Goal: Task Accomplishment & Management: Manage account settings

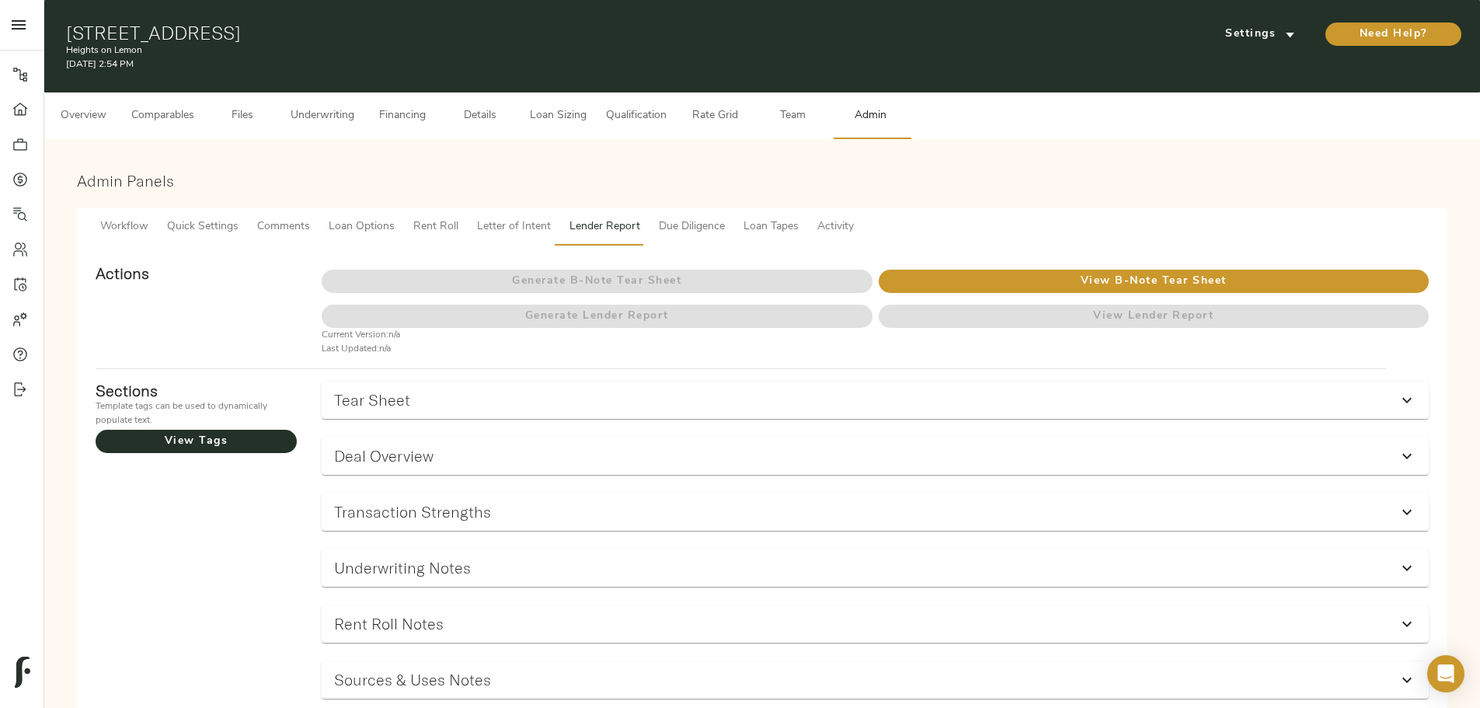
click at [510, 106] on span "Details" at bounding box center [480, 115] width 59 height 19
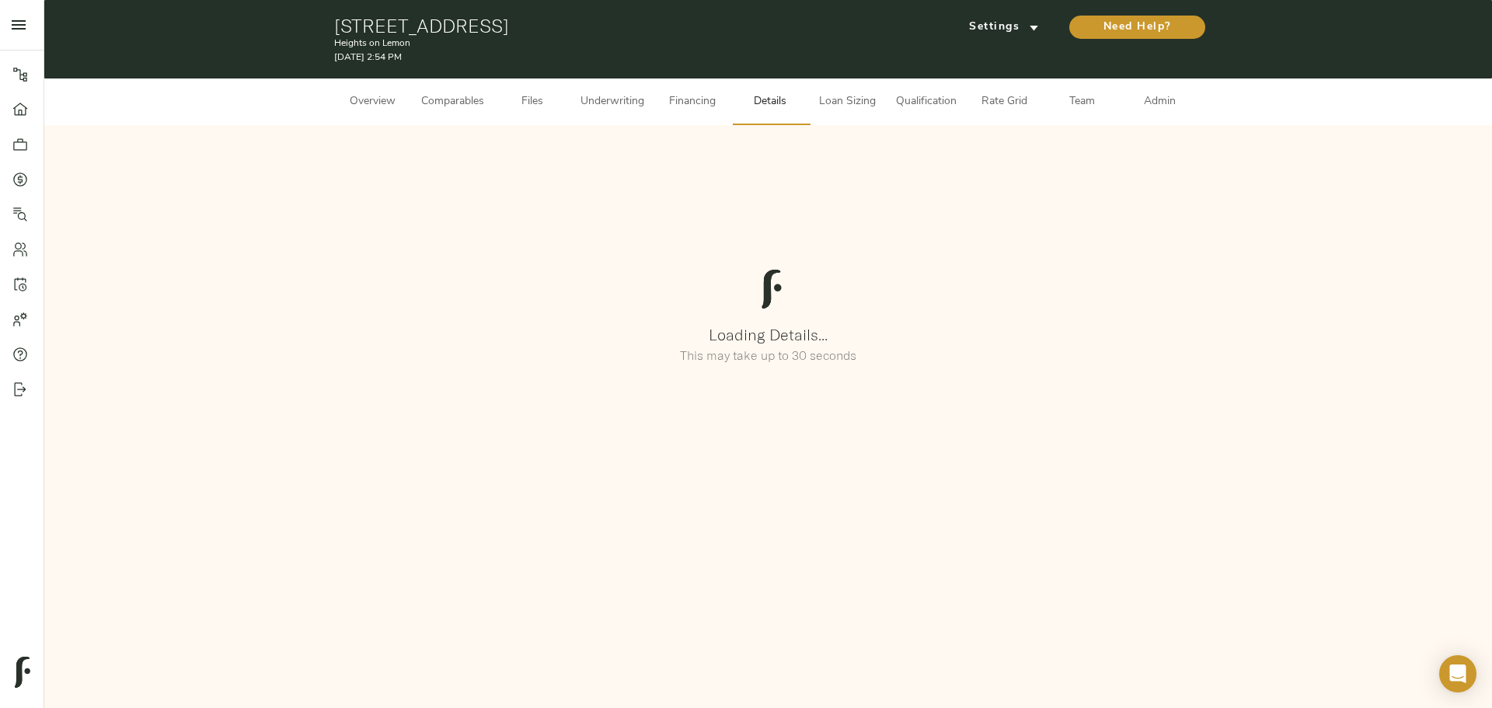
click at [588, 101] on span "Underwriting" at bounding box center [612, 101] width 64 height 19
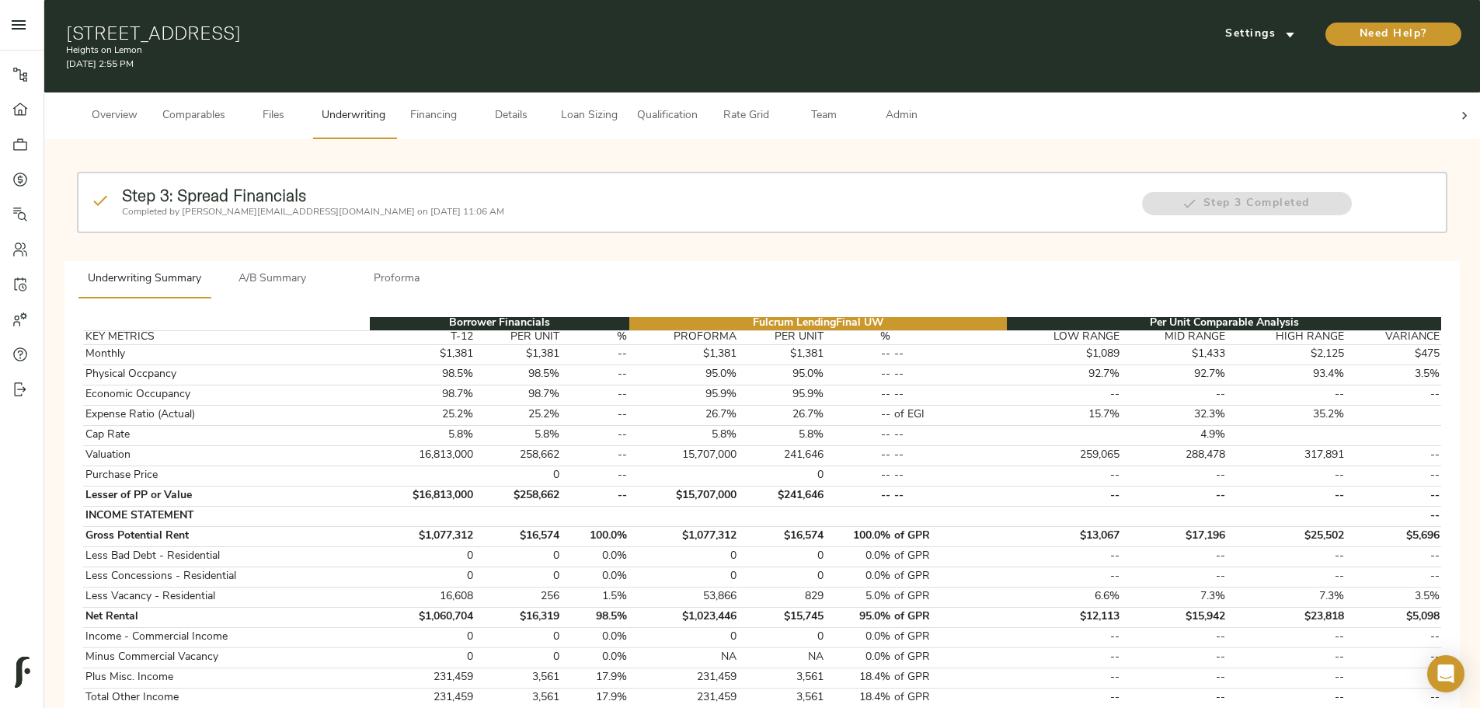
click at [326, 270] on span "A/B Summary" at bounding box center [273, 279] width 106 height 19
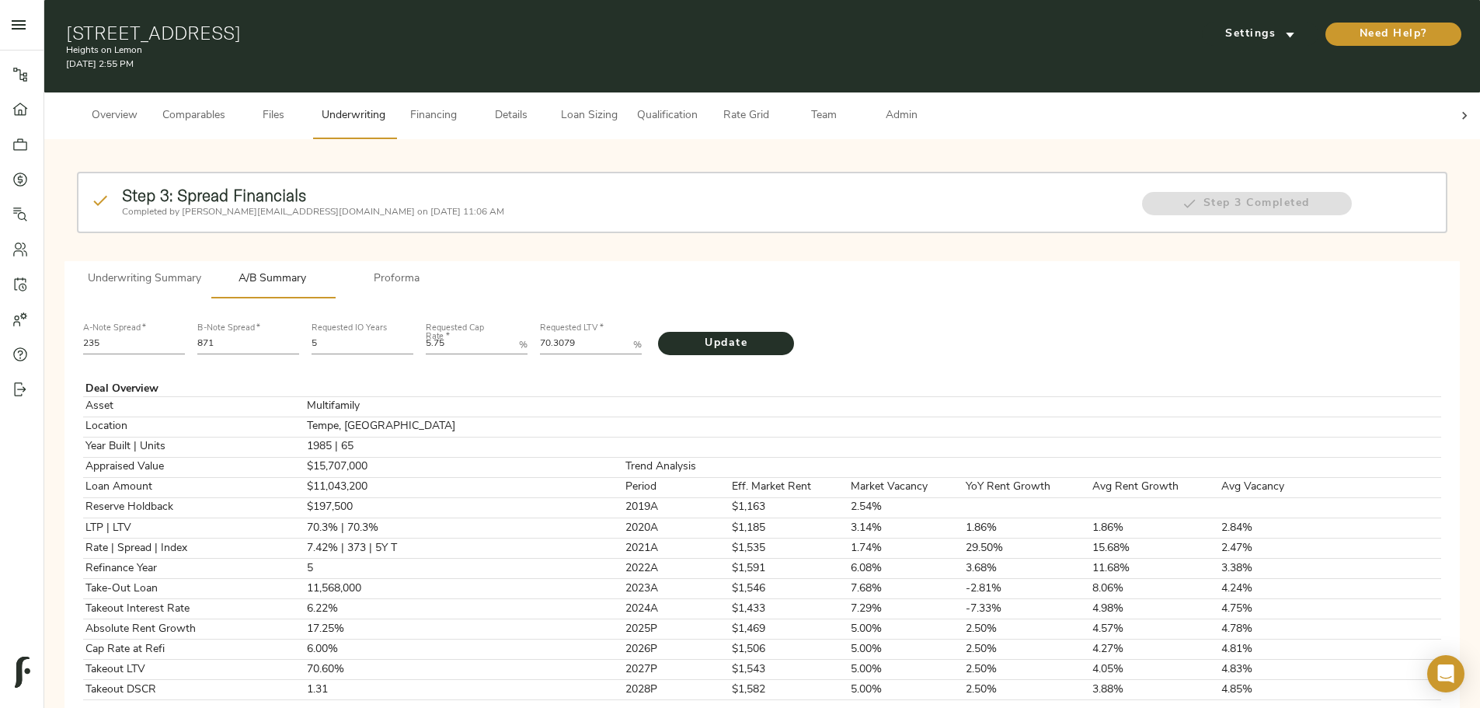
click at [185, 336] on input "235" at bounding box center [134, 345] width 102 height 19
click at [299, 336] on input "871" at bounding box center [248, 345] width 102 height 19
type input "680"
click at [185, 336] on input "235" at bounding box center [134, 345] width 102 height 19
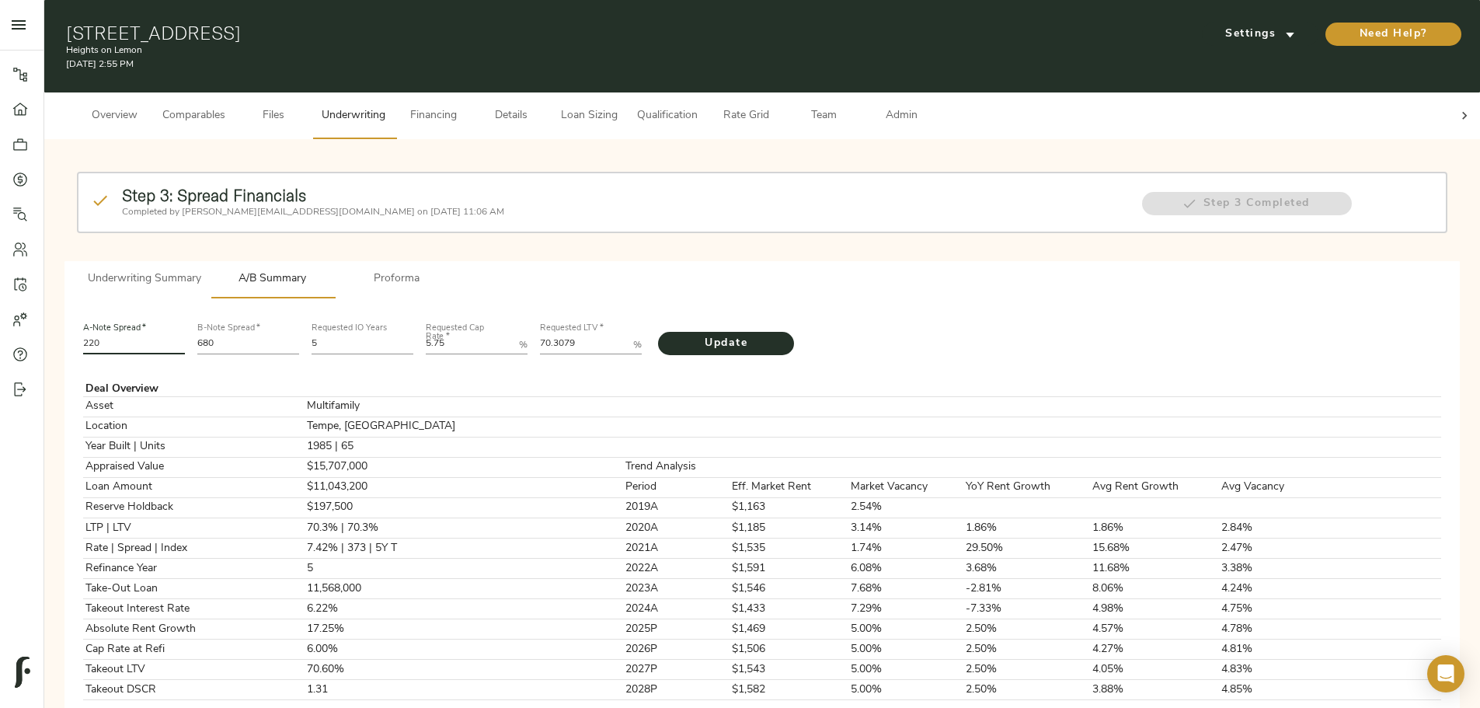
type input "220"
click at [627, 336] on LTV "70.3079" at bounding box center [583, 345] width 87 height 19
type LTV "74.227"
click at [778, 334] on span "Update" at bounding box center [726, 343] width 105 height 19
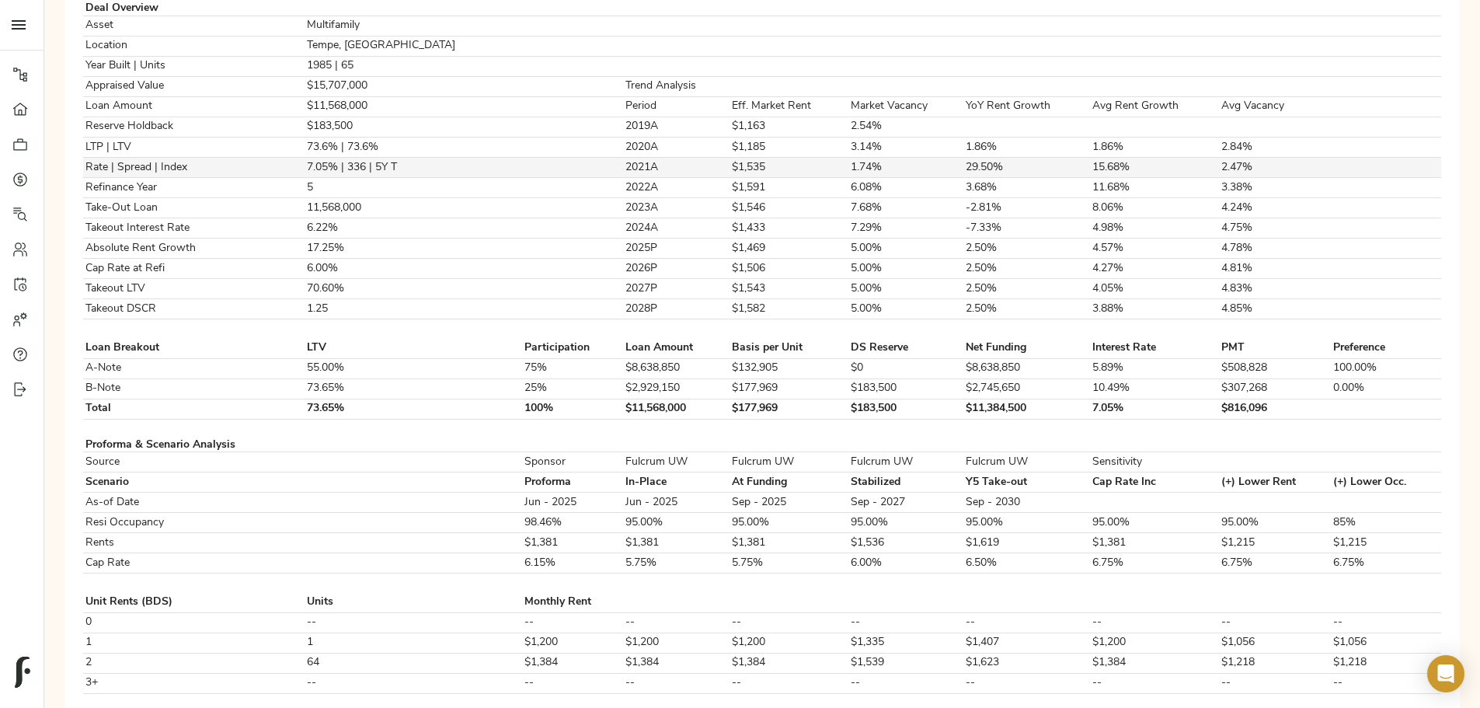
scroll to position [388, 0]
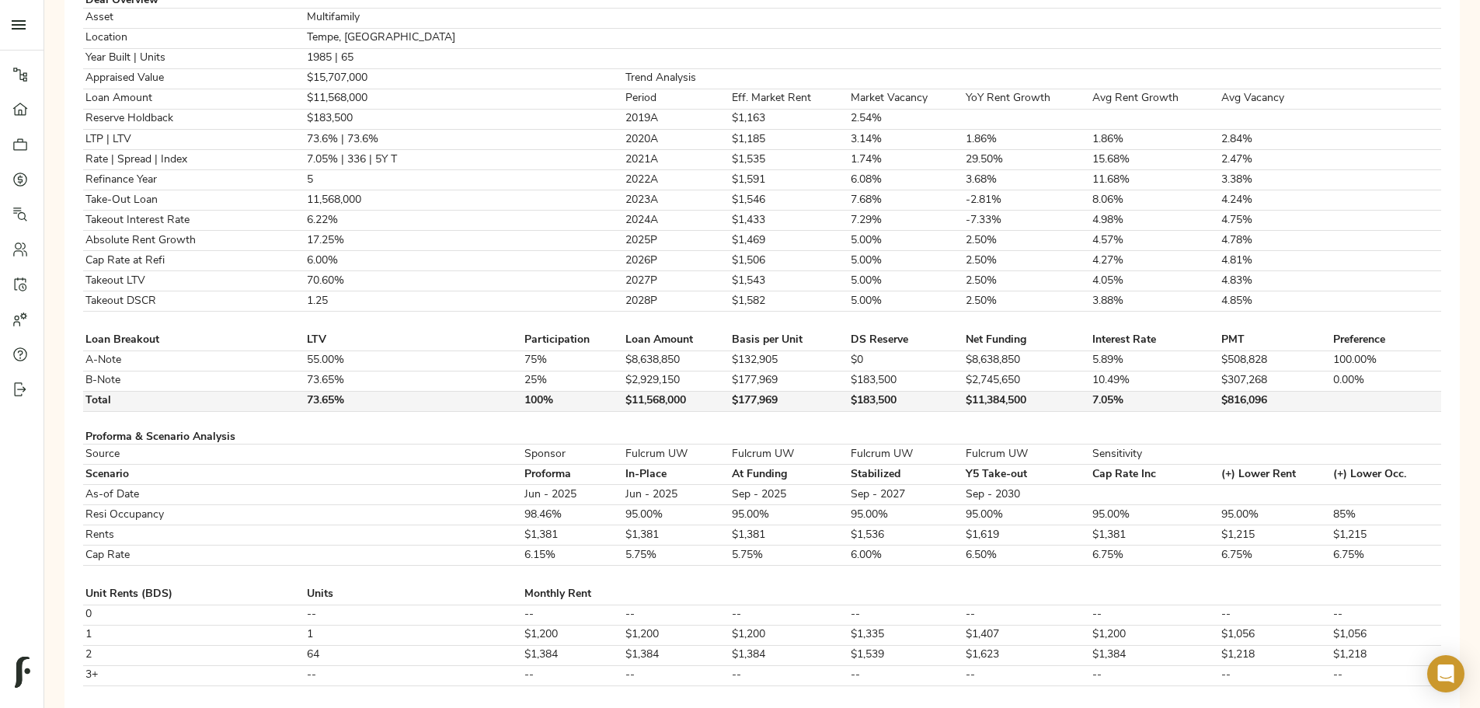
click at [848, 411] on td "$183,500" at bounding box center [906, 401] width 116 height 20
copy td "$183,500"
click at [848, 444] on td at bounding box center [906, 437] width 116 height 14
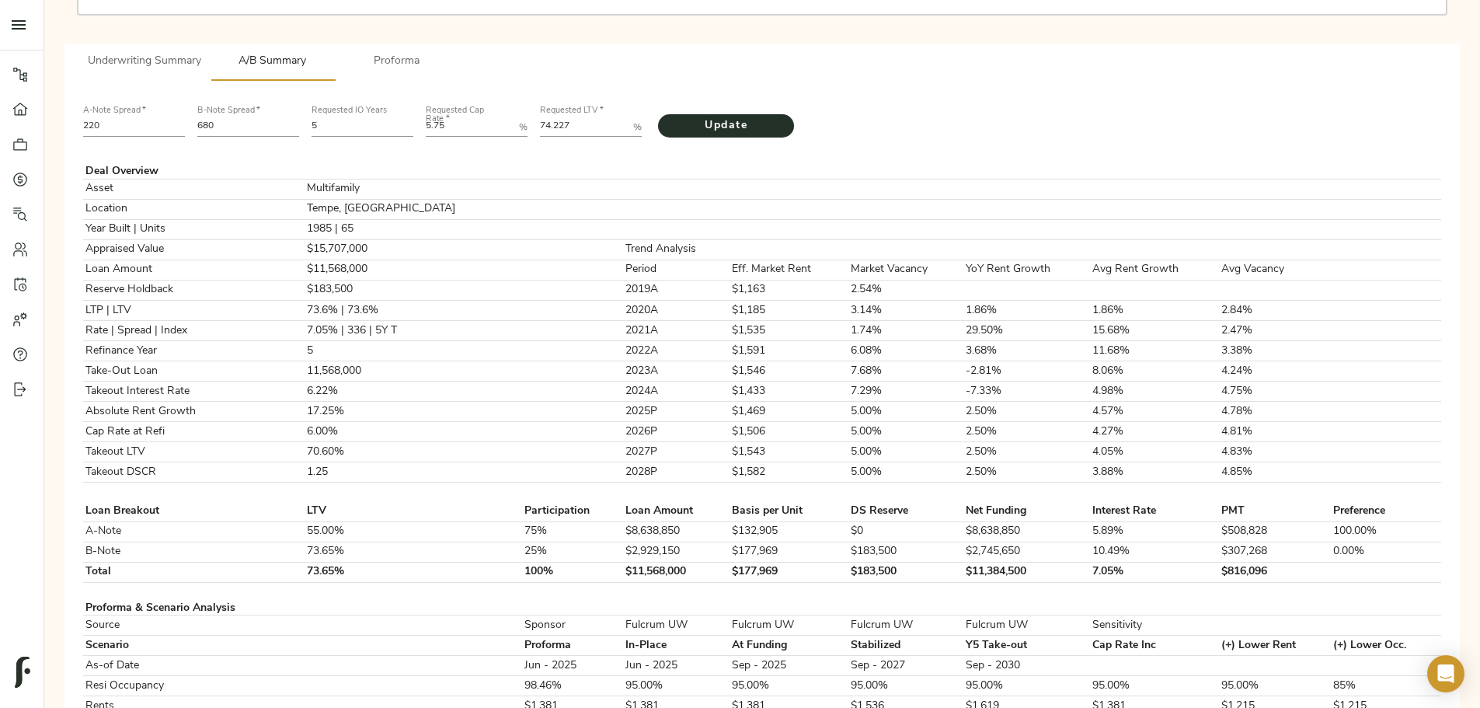
scroll to position [0, 0]
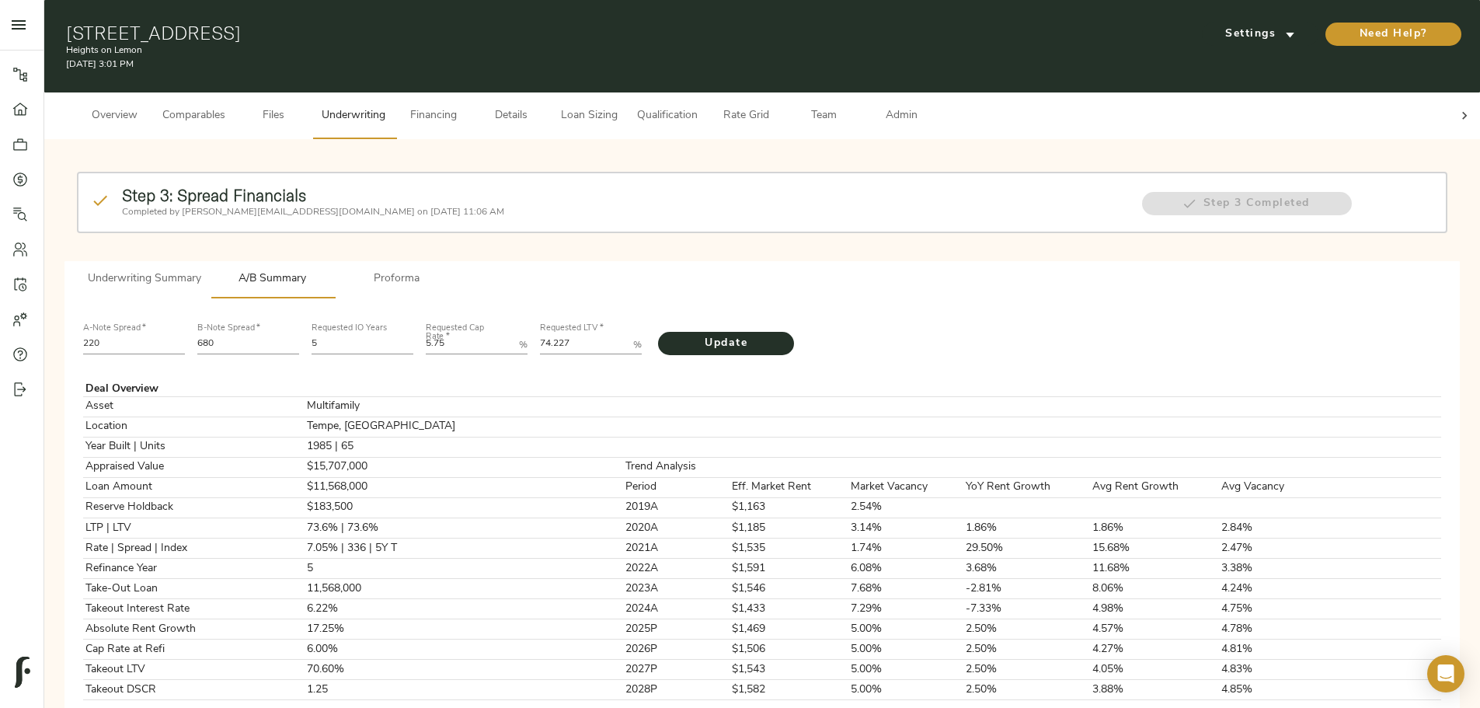
click at [299, 336] on input "680" at bounding box center [248, 345] width 102 height 19
type input "778"
click at [627, 336] on LTV "74.227" at bounding box center [583, 345] width 87 height 19
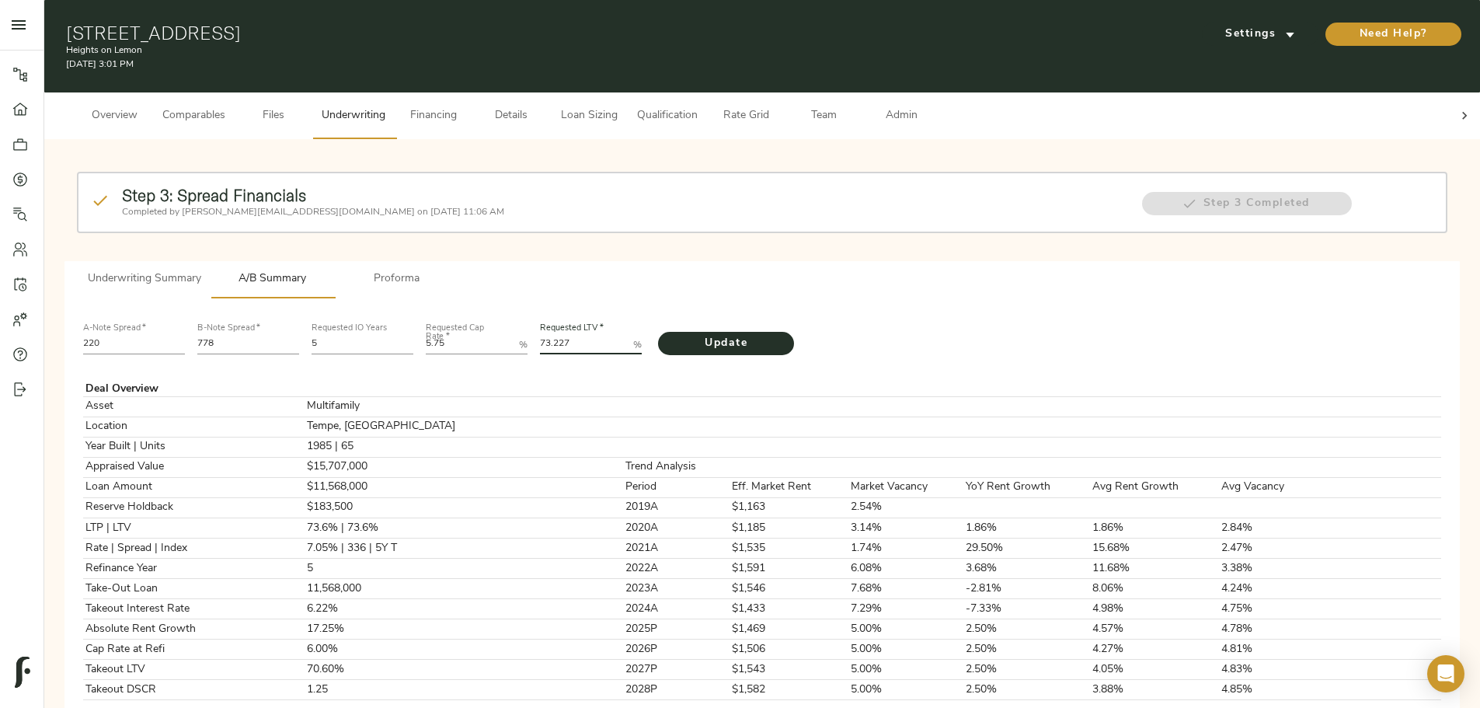
drag, startPoint x: 642, startPoint y: 320, endPoint x: 665, endPoint y: 320, distance: 23.3
click at [627, 336] on LTV "73.227" at bounding box center [583, 345] width 87 height 19
type LTV "73.867"
click at [732, 334] on span "Update" at bounding box center [726, 343] width 105 height 19
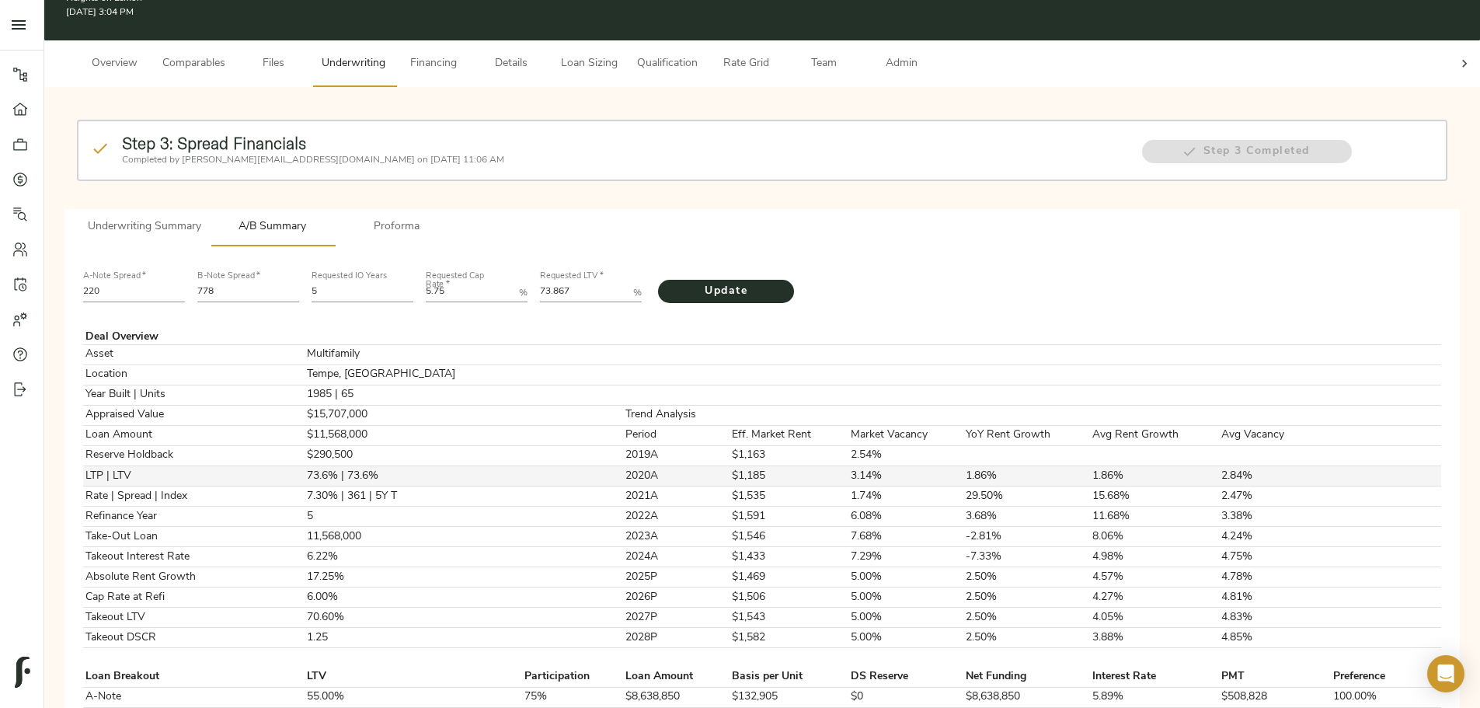
scroll to position [155, 0]
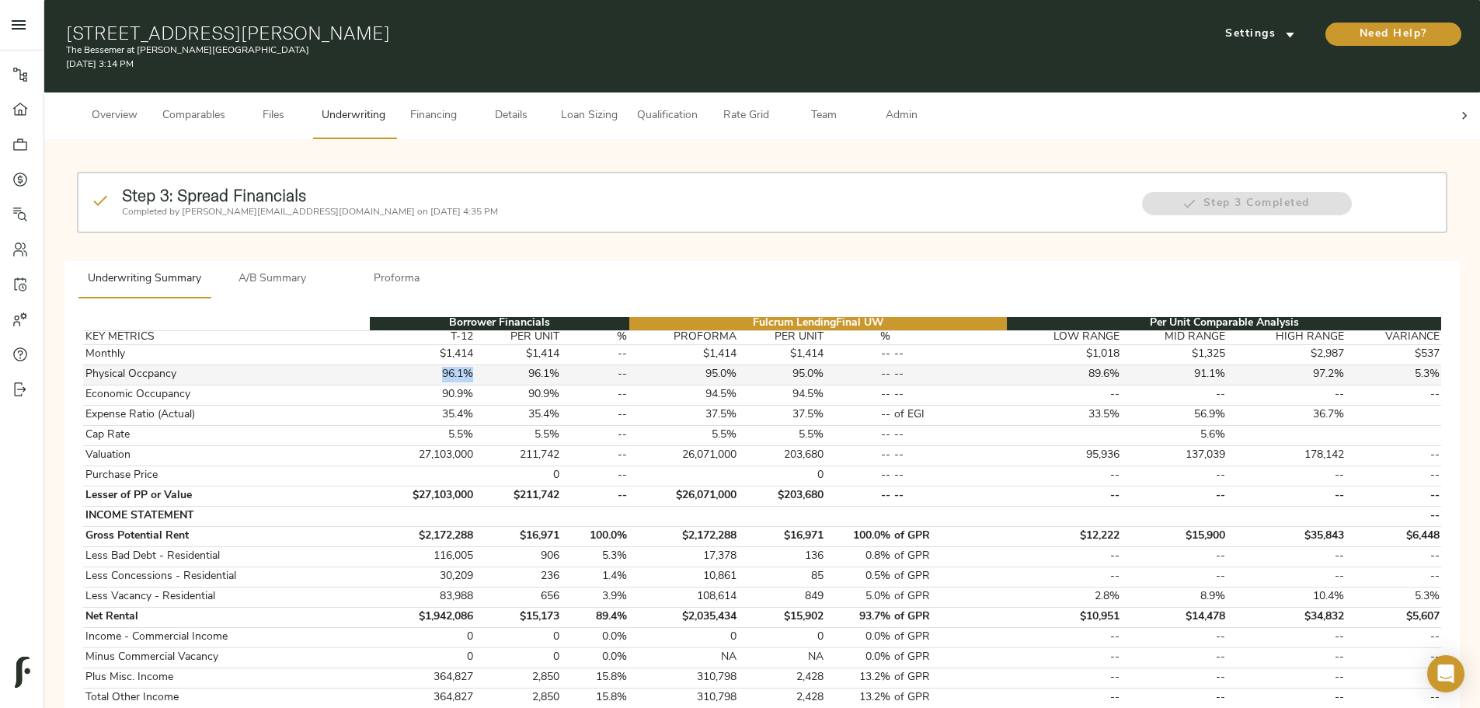
drag, startPoint x: 555, startPoint y: 354, endPoint x: 585, endPoint y: 359, distance: 29.9
click at [475, 229] on td "96.1%" at bounding box center [423, 374] width 106 height 20
drag, startPoint x: 753, startPoint y: 339, endPoint x: 712, endPoint y: 339, distance: 40.4
click at [593, 229] on td "$1,414" at bounding box center [684, 354] width 110 height 20
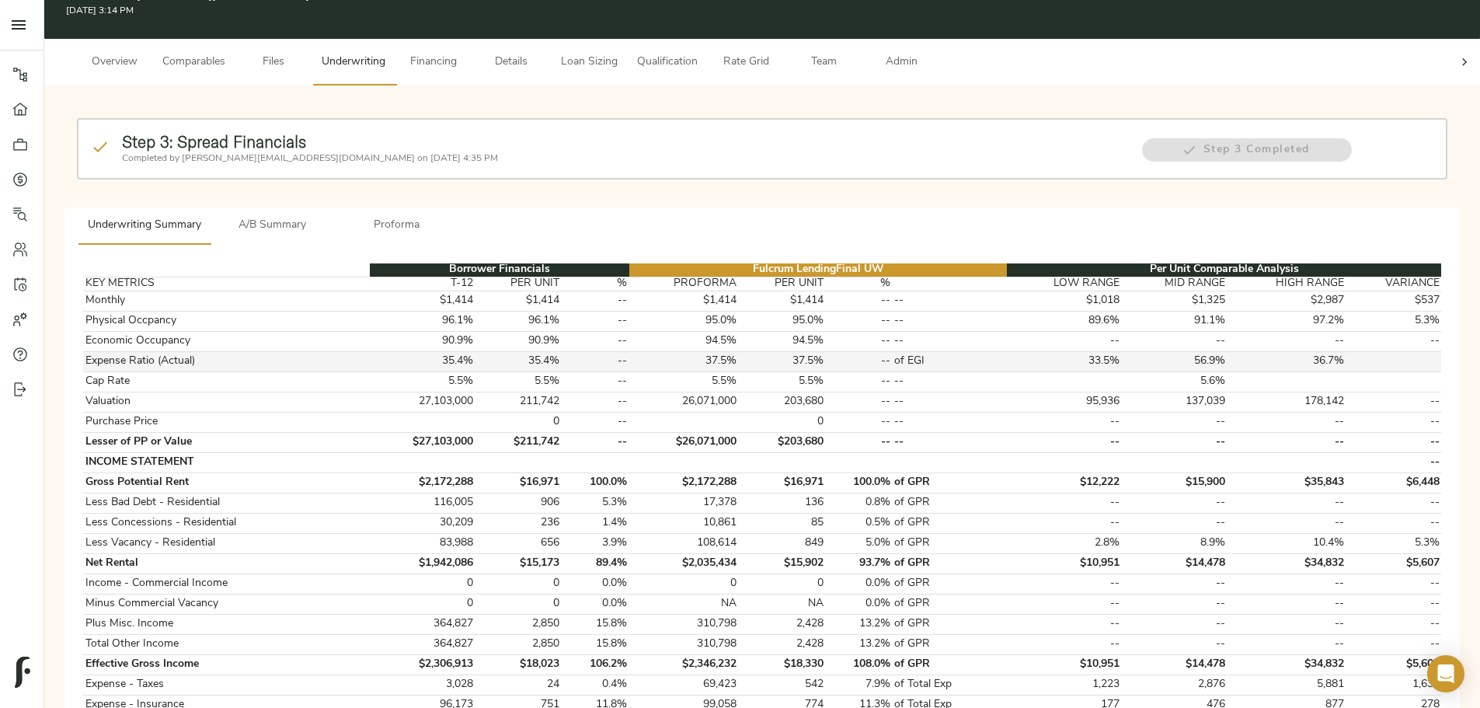
scroll to position [78, 0]
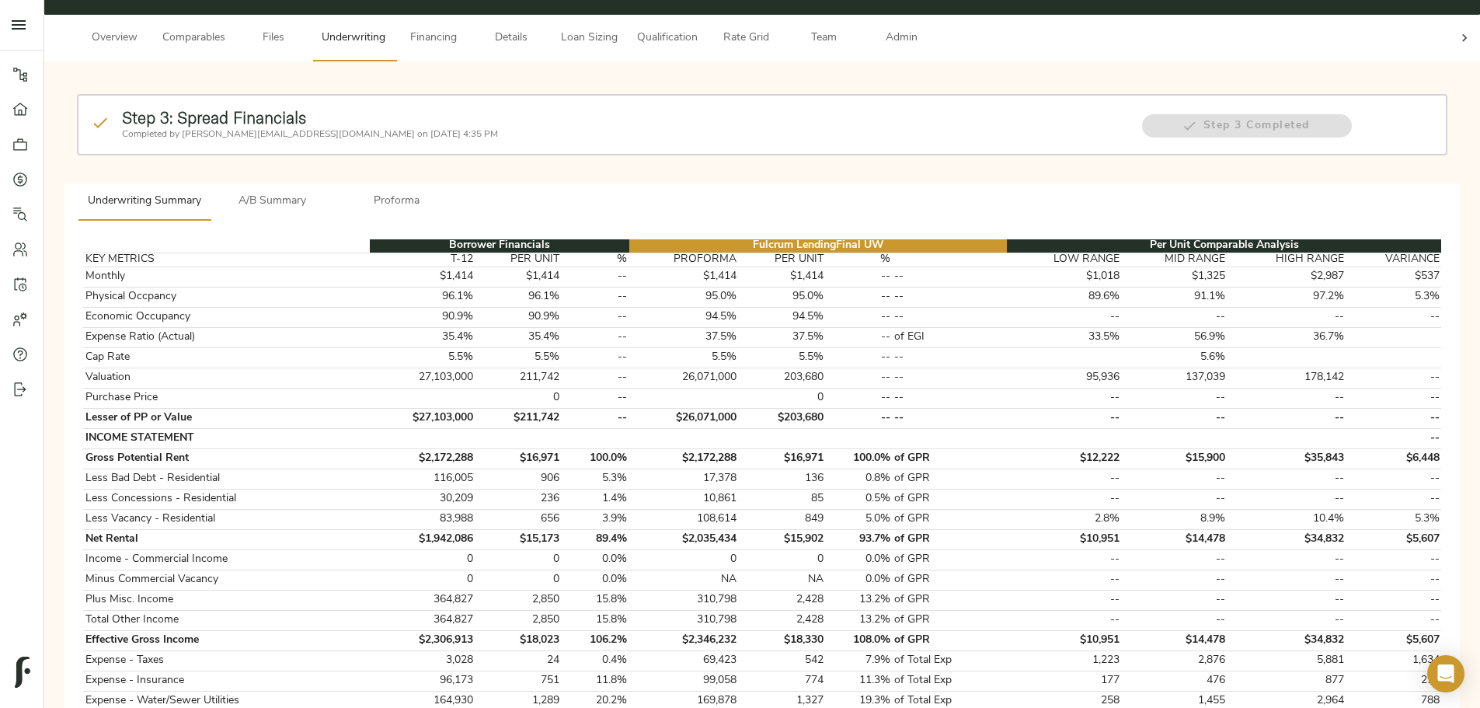
click at [450, 192] on span "Proforma" at bounding box center [397, 201] width 106 height 19
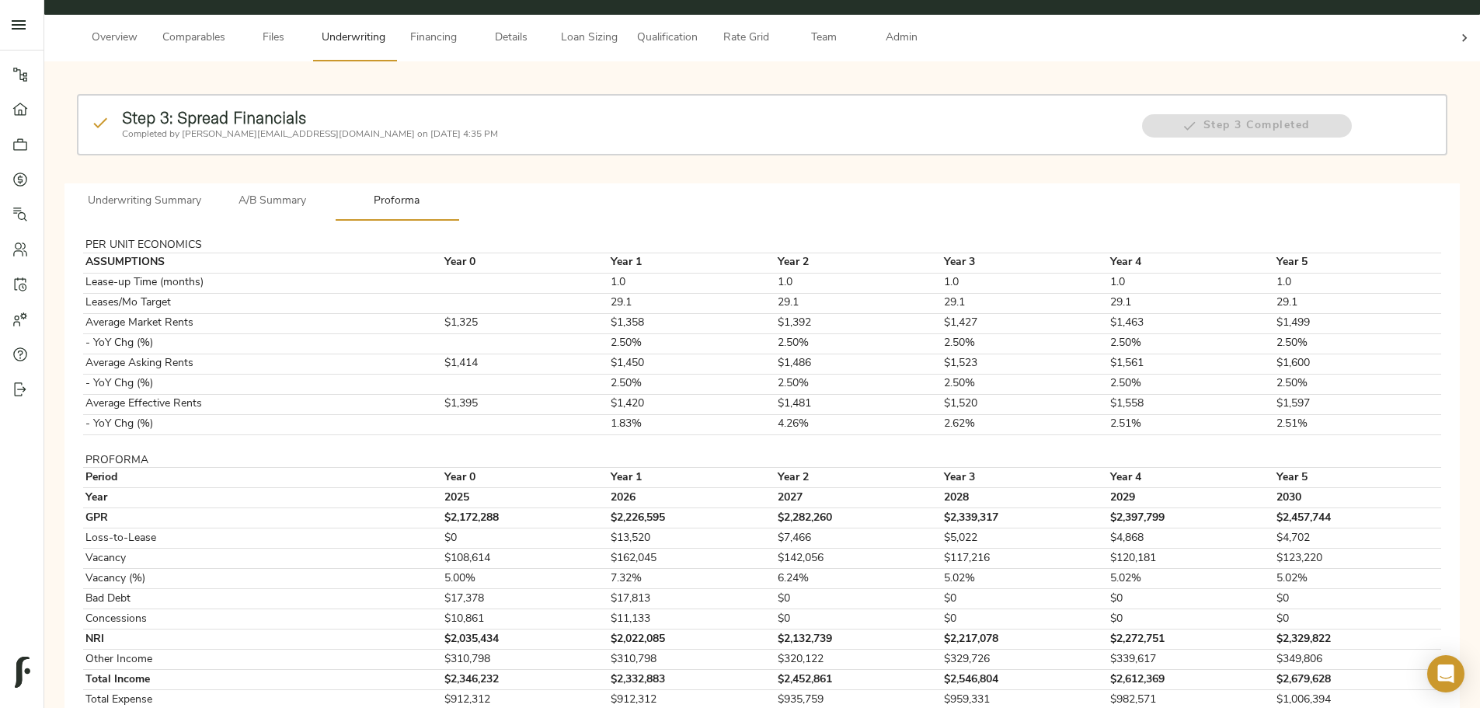
scroll to position [0, 0]
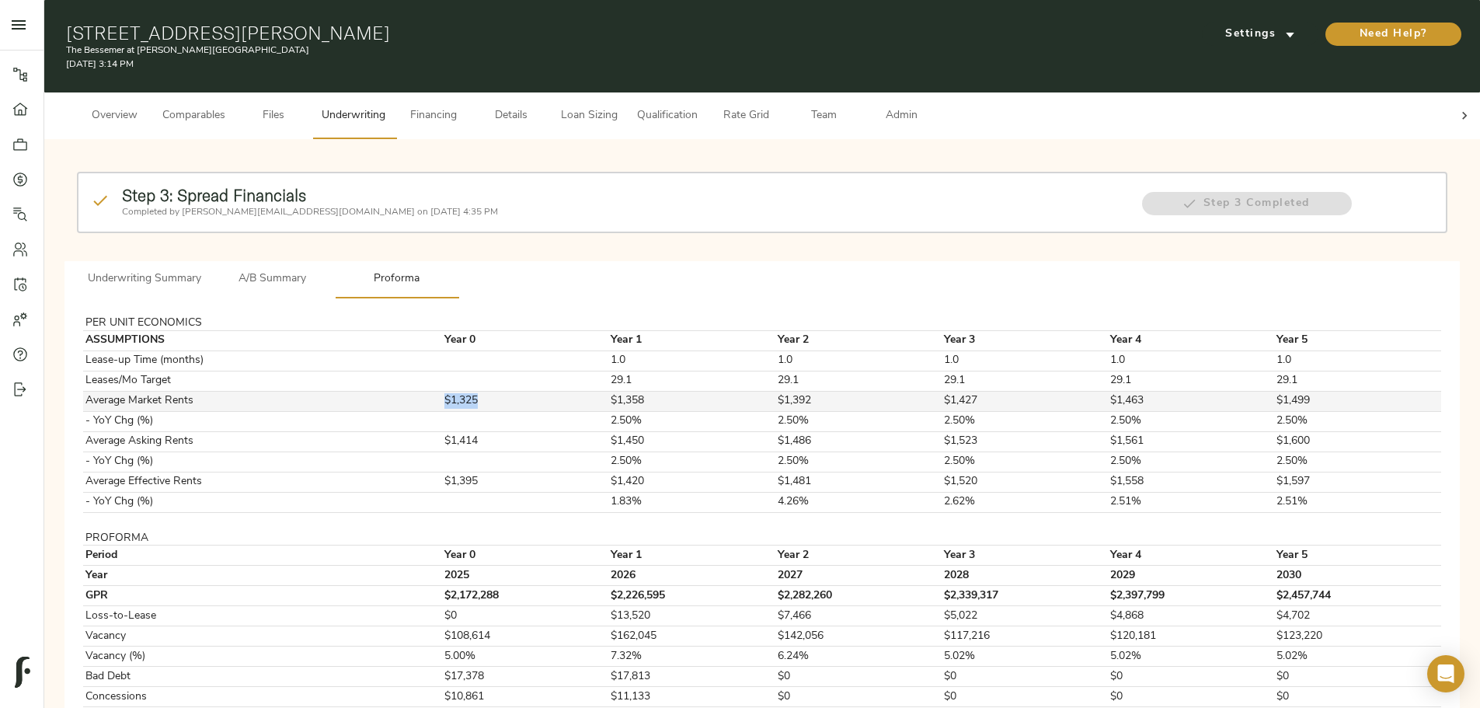
drag, startPoint x: 562, startPoint y: 377, endPoint x: 632, endPoint y: 377, distance: 69.1
click at [593, 229] on tr "Average Market Rents $1,325 $1,358 $1,392 $1,427 $1,463 $1,499" at bounding box center [762, 401] width 1358 height 20
drag, startPoint x: 562, startPoint y: 420, endPoint x: 618, endPoint y: 420, distance: 55.2
click at [593, 229] on td "$1,414" at bounding box center [526, 441] width 166 height 20
click at [201, 229] on span "Underwriting Summary" at bounding box center [144, 279] width 113 height 19
